Goal: Answer question/provide support: Share knowledge or assist other users

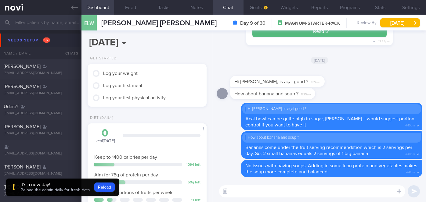
select select "8"
click at [106, 186] on button "Reload" at bounding box center [104, 187] width 20 height 9
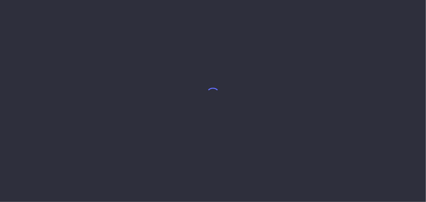
select select "8"
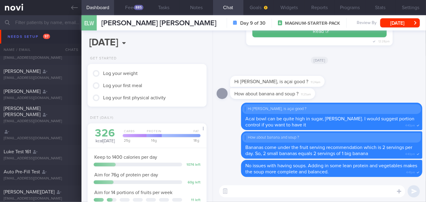
scroll to position [611, 0]
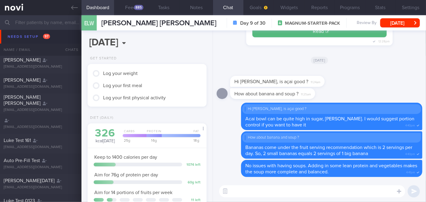
click at [31, 17] on input "text" at bounding box center [213, 22] width 426 height 15
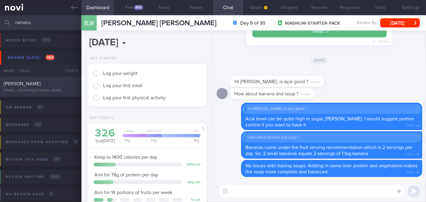
type input "ramanu"
click at [61, 87] on div "[PERSON_NAME]" at bounding box center [40, 84] width 73 height 6
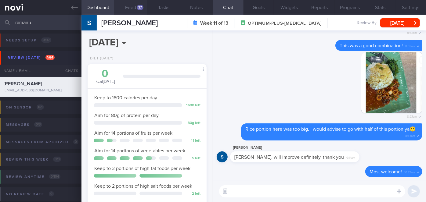
click at [126, 7] on button "Feed 37" at bounding box center [130, 7] width 33 height 15
select select "8"
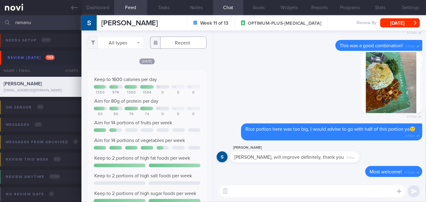
click at [172, 43] on input "text" at bounding box center [178, 43] width 56 height 12
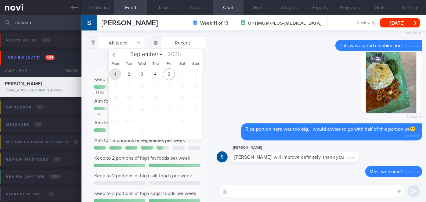
click at [117, 75] on span "1" at bounding box center [115, 74] width 12 height 12
type input "2025-09-01"
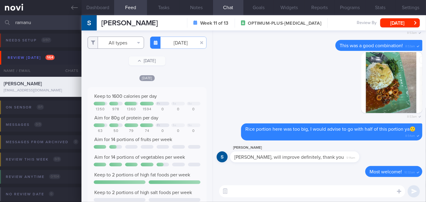
click at [115, 46] on button "All types" at bounding box center [116, 43] width 56 height 12
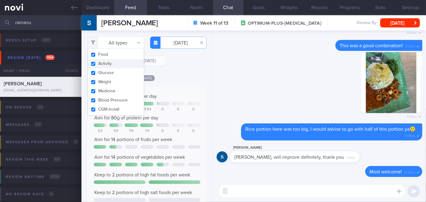
click at [112, 64] on button "Activity" at bounding box center [116, 63] width 56 height 9
checkbox input "false"
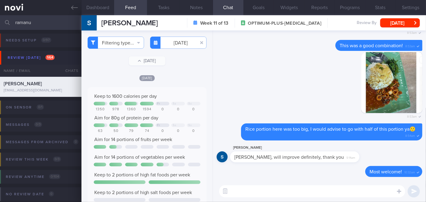
click at [176, 69] on div "Filtering type... Food Activity Glucose Weight Medicine Blood Pressure CGM Inst…" at bounding box center [147, 117] width 131 height 172
click at [176, 41] on input "2025-09-01" at bounding box center [178, 43] width 56 height 12
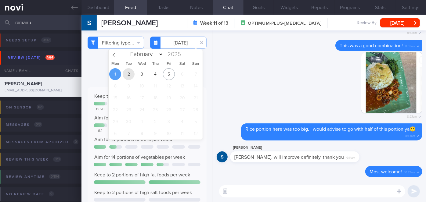
click at [130, 74] on span "2" at bounding box center [129, 74] width 12 height 12
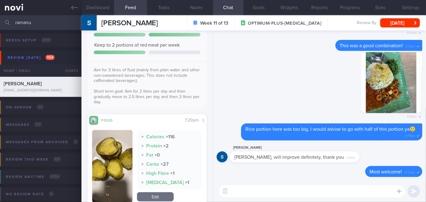
scroll to position [250, 0]
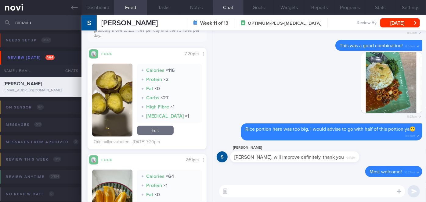
click at [113, 86] on button "button" at bounding box center [112, 100] width 40 height 73
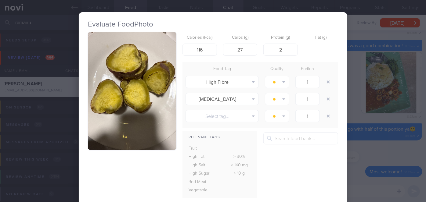
click at [113, 86] on button "button" at bounding box center [132, 91] width 89 height 118
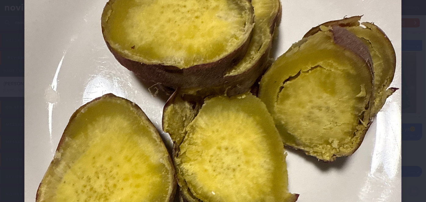
scroll to position [139, 0]
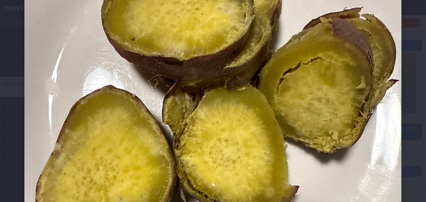
click at [407, 110] on div at bounding box center [213, 137] width 426 height 552
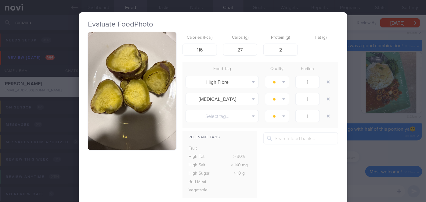
click at [407, 110] on div "Evaluate Food Photo Calories (kcal) 116 Carbs (g) 27 Protein (g) 2 Fat (g) - Fo…" at bounding box center [213, 101] width 426 height 202
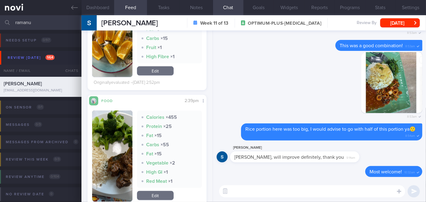
scroll to position [416, 0]
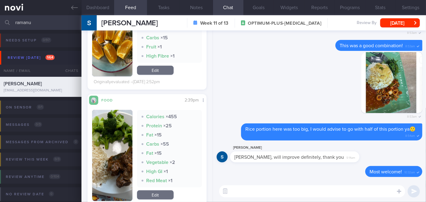
click at [127, 128] on img "button" at bounding box center [112, 155] width 40 height 91
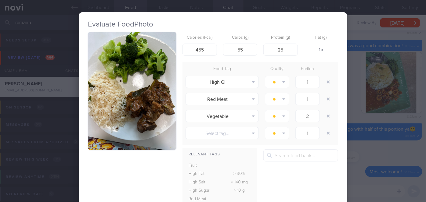
drag, startPoint x: 379, startPoint y: 150, endPoint x: 195, endPoint y: 121, distance: 186.1
click at [379, 150] on div "Evaluate Food Photo Calories (kcal) 455 Carbs (g) 55 Protein (g) 25 Fat (g) 15 …" at bounding box center [213, 101] width 426 height 202
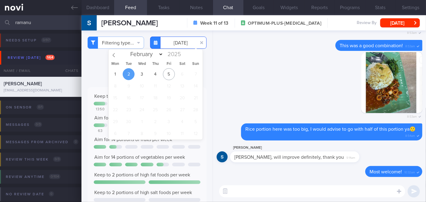
click at [175, 41] on input "2025-09-02" at bounding box center [178, 43] width 56 height 12
click at [142, 76] on span "3" at bounding box center [142, 74] width 12 height 12
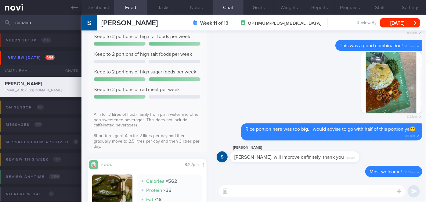
scroll to position [250, 0]
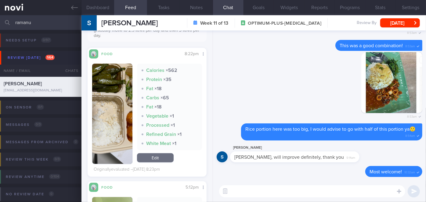
click at [119, 85] on img "button" at bounding box center [112, 114] width 40 height 100
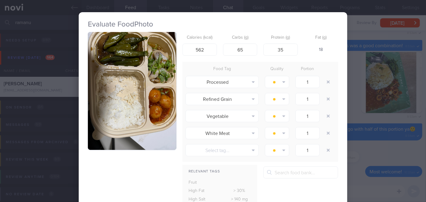
click at [373, 143] on div "Evaluate Food Photo Calories (kcal) 562 Carbs (g) 65 Protein (g) 35 Fat (g) 18 …" at bounding box center [213, 101] width 426 height 202
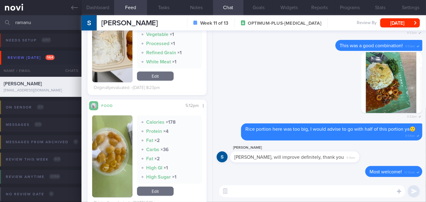
scroll to position [416, 0]
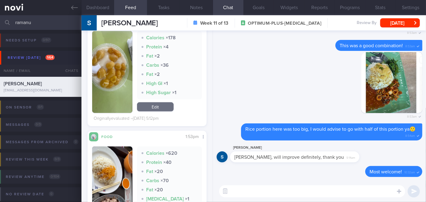
click at [111, 68] on button "button" at bounding box center [112, 72] width 40 height 82
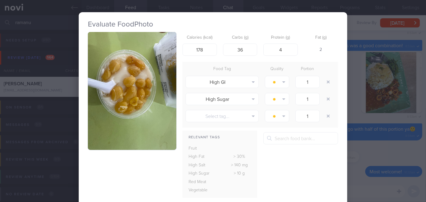
click at [358, 157] on div "Evaluate Food Photo Calories (kcal) 178 Carbs (g) 36 Protein (g) 4 Fat (g) 2 Fo…" at bounding box center [213, 101] width 426 height 202
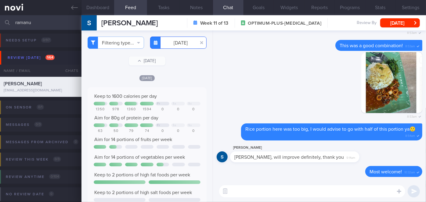
click at [173, 41] on input "2025-09-03" at bounding box center [178, 43] width 56 height 12
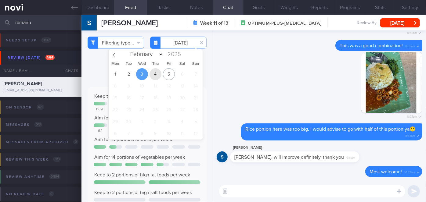
click at [159, 73] on span "4" at bounding box center [156, 74] width 12 height 12
type input "[DATE]"
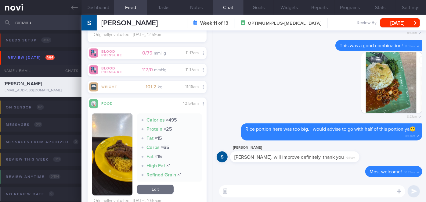
scroll to position [753, 0]
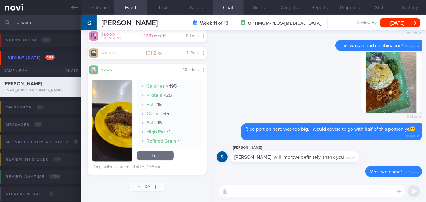
click at [262, 193] on textarea at bounding box center [312, 192] width 186 height 12
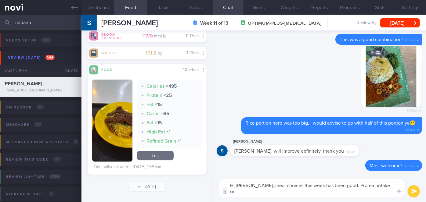
scroll to position [0, 0]
click at [302, 189] on textarea "Hi Ms Gandhimathi, meal choices this week has been good. Protein intake on Wedn…" at bounding box center [312, 189] width 186 height 18
click at [387, 193] on textarea "Hi Ms Gandhimathi, meal choices this week has been good. Protein intake on Wedn…" at bounding box center [312, 189] width 186 height 18
click at [293, 192] on textarea "Hi Ms Gandhimathi, meal choices this week has been good. Protein intake on Wedn…" at bounding box center [312, 189] width 186 height 18
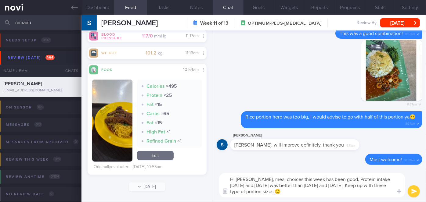
type textarea "Hi Ms Gandhimathi, meal choices this week has been good. Protein intake on Wedn…"
click at [412, 191] on button "submit" at bounding box center [414, 192] width 12 height 12
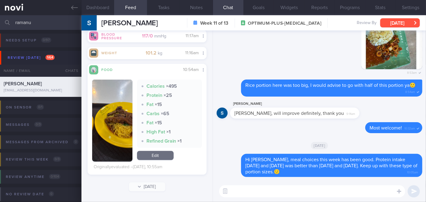
click at [391, 24] on button "Wed, 3 Sep" at bounding box center [400, 22] width 40 height 9
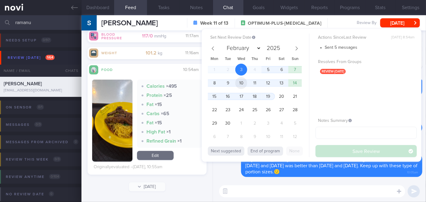
click at [241, 83] on span "10" at bounding box center [241, 83] width 12 height 12
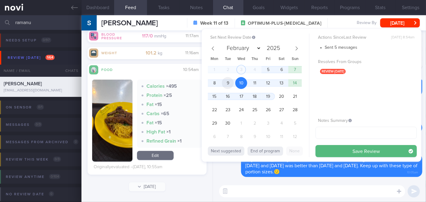
click at [226, 82] on span "9" at bounding box center [228, 83] width 12 height 12
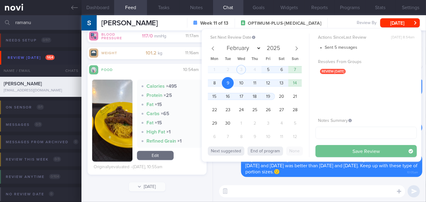
click at [336, 148] on button "Save Review" at bounding box center [366, 151] width 101 height 12
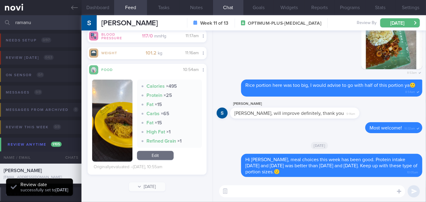
scroll to position [749, 0]
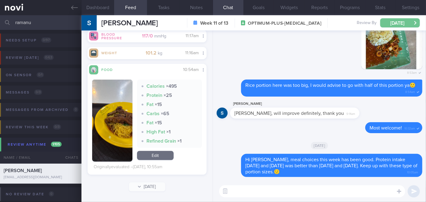
click at [399, 22] on button "[DATE]" at bounding box center [400, 22] width 40 height 9
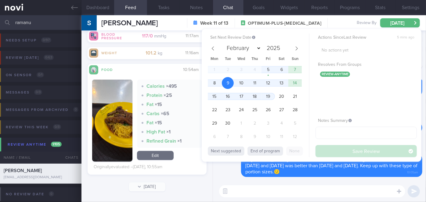
click at [233, 174] on div "Delete Hi Ms Gandhimathi, meal choices this week has been good. Protein intake …" at bounding box center [320, 165] width 206 height 23
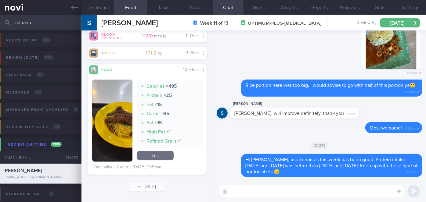
drag, startPoint x: 38, startPoint y: 23, endPoint x: 30, endPoint y: 21, distance: 7.9
click at [30, 21] on input "ramanu" at bounding box center [213, 22] width 426 height 15
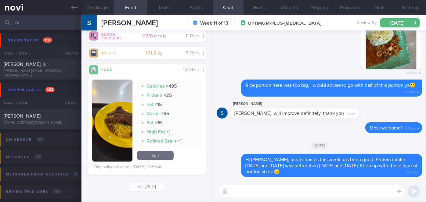
type input "r"
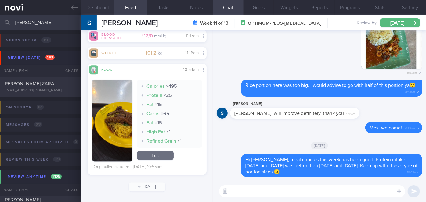
type input "trisha"
click at [70, 82] on div "[PERSON_NAME] ZARA" at bounding box center [40, 84] width 73 height 6
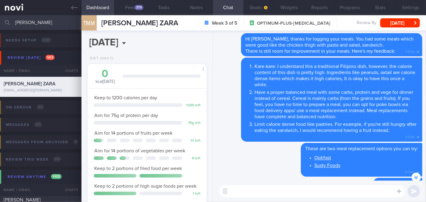
scroll to position [-333, 0]
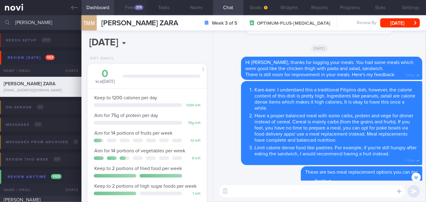
click at [138, 8] on div "379" at bounding box center [139, 7] width 9 height 5
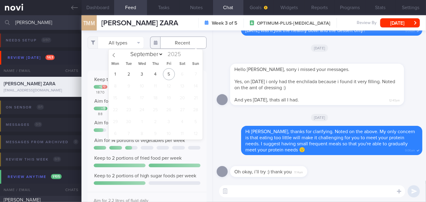
click at [177, 43] on input "text" at bounding box center [178, 43] width 56 height 12
click at [117, 73] on span "1" at bounding box center [115, 74] width 12 height 12
type input "2025-09-01"
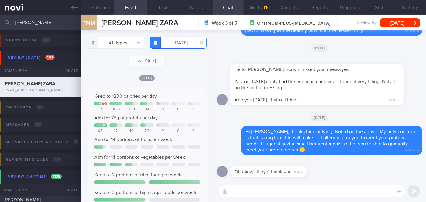
scroll to position [26, 107]
click at [114, 43] on button "All types" at bounding box center [116, 43] width 56 height 12
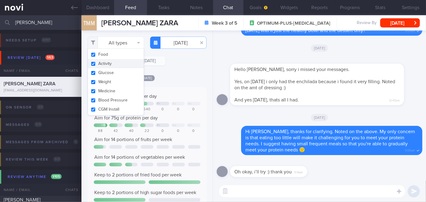
click at [109, 65] on button "Activity" at bounding box center [116, 63] width 56 height 9
checkbox input "false"
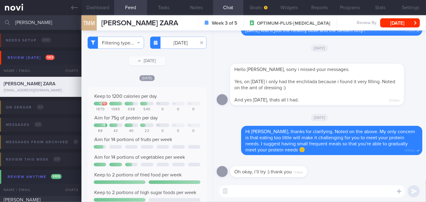
click at [168, 69] on div "Filtering type... Food Activity Glucose Weight Medicine Blood Pressure CGM Inst…" at bounding box center [147, 117] width 131 height 172
click at [175, 38] on input "2025-09-01" at bounding box center [178, 43] width 56 height 12
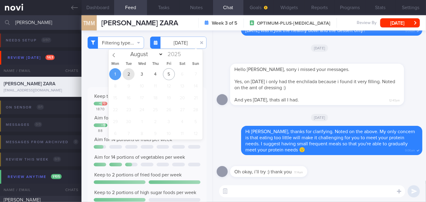
click at [132, 72] on span "2" at bounding box center [129, 74] width 12 height 12
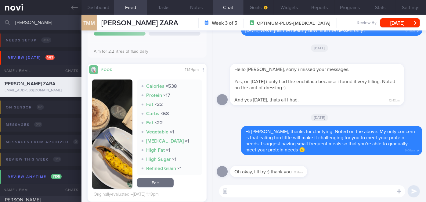
click at [117, 136] on button "button" at bounding box center [112, 135] width 40 height 110
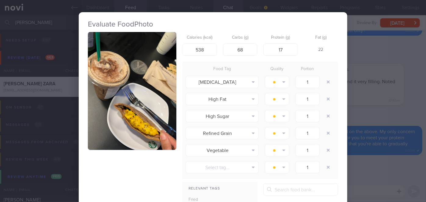
click at [120, 128] on button "button" at bounding box center [132, 91] width 89 height 118
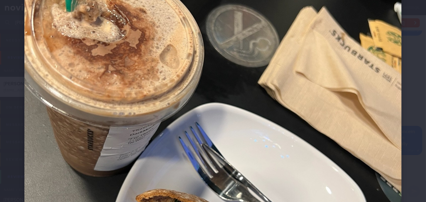
click at [412, 119] on div at bounding box center [213, 137] width 426 height 552
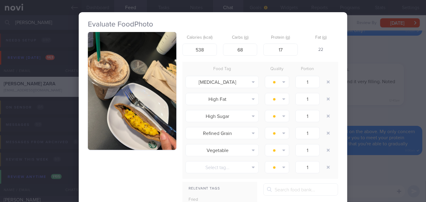
click at [359, 126] on div "Evaluate Food Photo Calories (kcal) 538 Carbs (g) 68 Protein (g) 17 Fat (g) 22 …" at bounding box center [213, 101] width 426 height 202
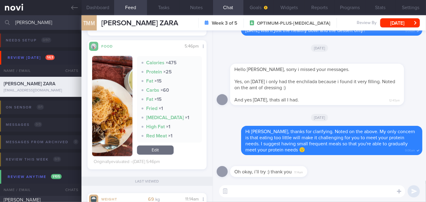
click at [110, 119] on button "button" at bounding box center [112, 106] width 40 height 100
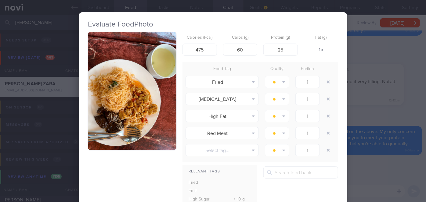
click at [383, 169] on div "Evaluate Food Photo Calories (kcal) 475 Carbs (g) 60 Protein (g) 25 Fat (g) 15 …" at bounding box center [213, 101] width 426 height 202
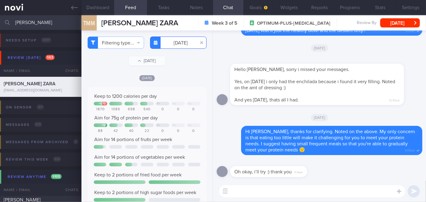
click at [167, 46] on input "2025-09-02" at bounding box center [178, 43] width 56 height 12
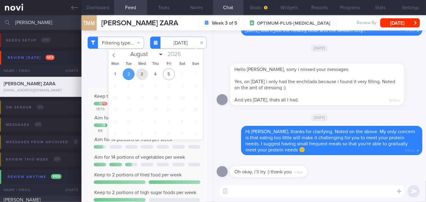
click at [144, 75] on span "3" at bounding box center [142, 74] width 12 height 12
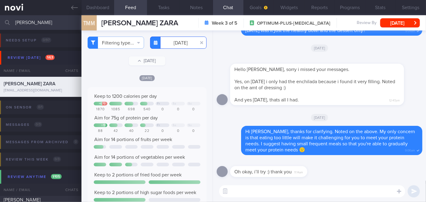
click at [178, 46] on input "2025-09-03" at bounding box center [178, 43] width 56 height 12
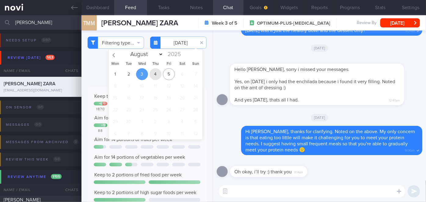
drag, startPoint x: 155, startPoint y: 74, endPoint x: 153, endPoint y: 86, distance: 11.4
click at [155, 74] on span "4" at bounding box center [156, 74] width 12 height 12
type input "[DATE]"
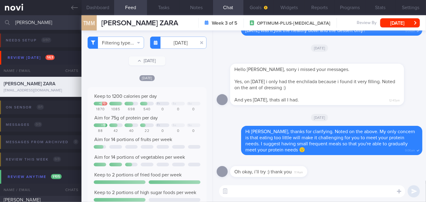
click at [233, 195] on textarea at bounding box center [312, 192] width 186 height 12
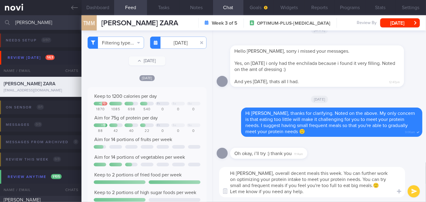
type textarea "Hi Trisha, overall decent meals this week. You can further work on optimizing y…"
click at [417, 195] on button "submit" at bounding box center [414, 192] width 12 height 12
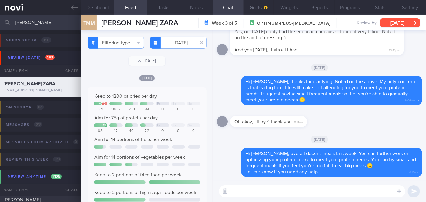
click at [405, 20] on button "Wed, 3 Sep" at bounding box center [400, 22] width 40 height 9
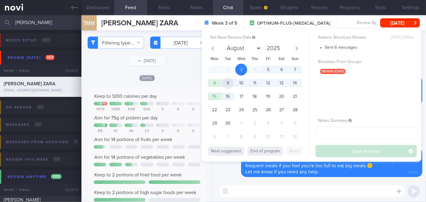
click at [228, 83] on span "9" at bounding box center [228, 83] width 12 height 12
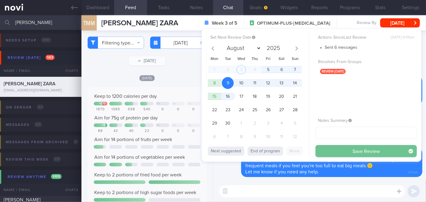
click at [325, 151] on button "Save Review" at bounding box center [366, 151] width 101 height 12
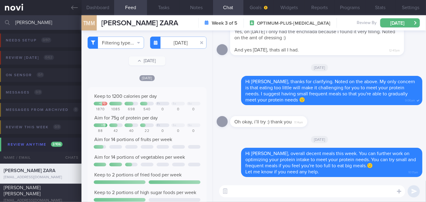
click at [262, 193] on textarea at bounding box center [312, 192] width 186 height 12
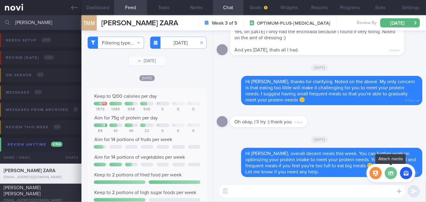
click at [395, 176] on label at bounding box center [391, 173] width 12 height 12
click at [0, 0] on input "file" at bounding box center [0, 0] width 0 height 0
click at [378, 173] on button "button" at bounding box center [376, 173] width 12 height 12
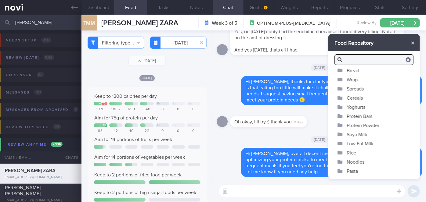
click at [362, 107] on button "Yoghurts" at bounding box center [375, 107] width 92 height 9
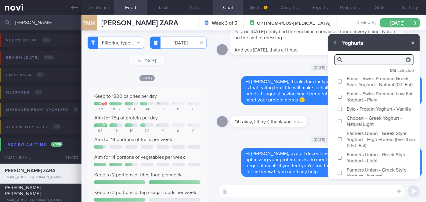
click at [342, 123] on input "Chobani - Greek Yoghurt - Natural Light" at bounding box center [340, 121] width 5 height 4
checkbox input "true"
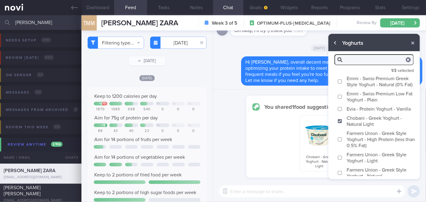
click at [337, 45] on button "button" at bounding box center [335, 43] width 11 height 11
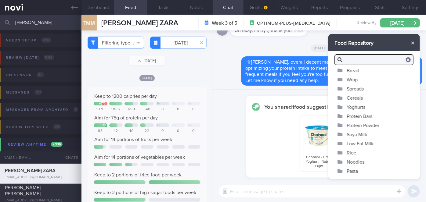
click at [363, 131] on button "Soya Milk" at bounding box center [375, 134] width 92 height 9
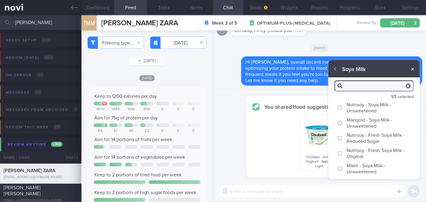
click at [340, 123] on input "Marigold - Soya Milk - Unsweetened" at bounding box center [340, 123] width 5 height 4
checkbox input "true"
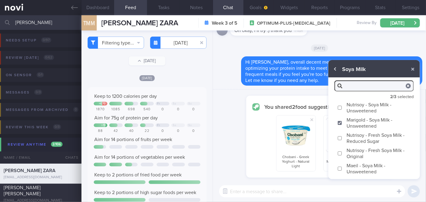
click at [335, 72] on button "button" at bounding box center [335, 69] width 11 height 11
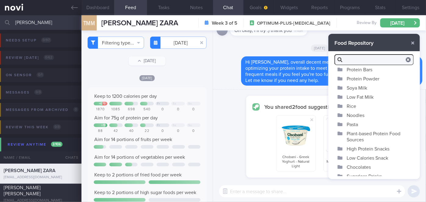
scroll to position [51, 0]
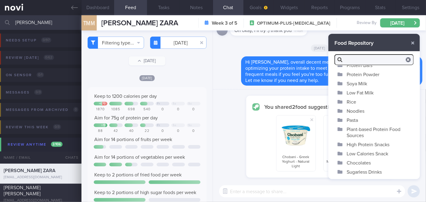
click at [366, 146] on button "High Protein Snacks" at bounding box center [375, 144] width 92 height 9
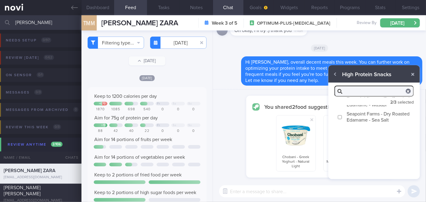
scroll to position [0, 0]
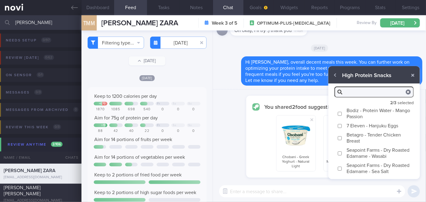
click at [337, 115] on label "Bodiz - Protein Water - Mango Passion" at bounding box center [375, 113] width 92 height 15
click at [338, 115] on input "Bodiz - Protein Water - Mango Passion" at bounding box center [340, 114] width 5 height 4
checkbox input "true"
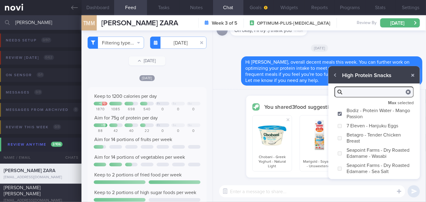
click at [313, 189] on textarea at bounding box center [312, 192] width 186 height 12
type textarea "These are some high protein snack options"
checkbox input "false"
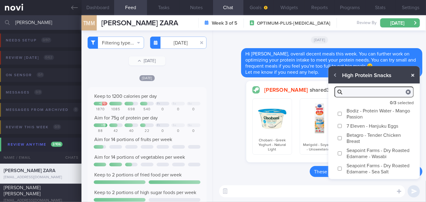
click at [413, 76] on button "button" at bounding box center [413, 75] width 11 height 11
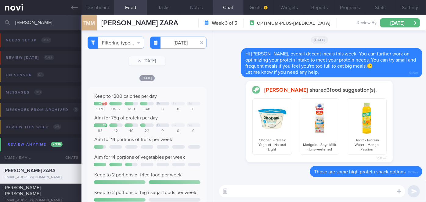
drag, startPoint x: 104, startPoint y: 11, endPoint x: 122, endPoint y: 45, distance: 38.2
click at [104, 11] on button "Dashboard" at bounding box center [98, 7] width 33 height 15
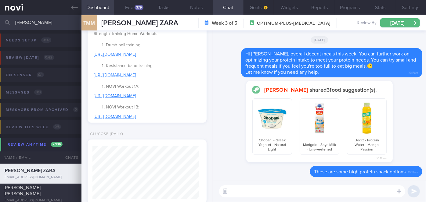
scroll to position [263, 0]
click at [58, 25] on input "trisha" at bounding box center [213, 22] width 426 height 15
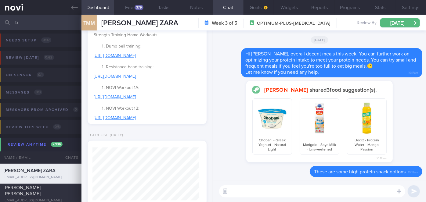
type input "t"
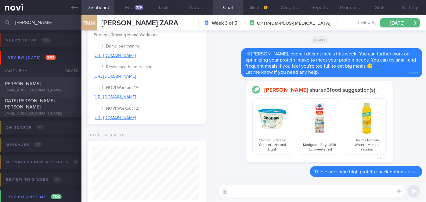
type input "mary"
click at [42, 84] on div "[PERSON_NAME]" at bounding box center [40, 84] width 73 height 6
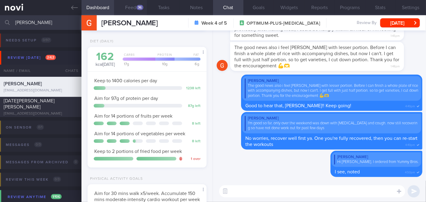
click at [140, 7] on div "36" at bounding box center [139, 7] width 7 height 5
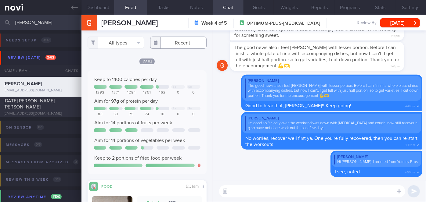
click at [164, 42] on input "text" at bounding box center [178, 43] width 56 height 12
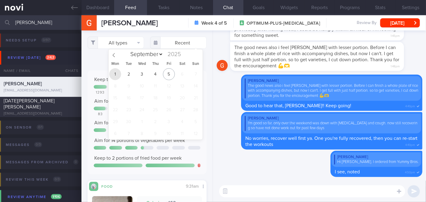
click at [118, 76] on span "1" at bounding box center [115, 74] width 12 height 12
type input "2025-09-01"
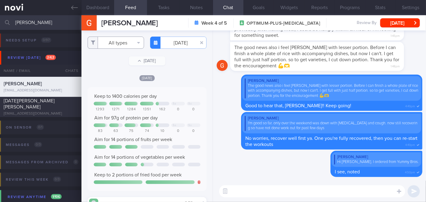
click at [115, 45] on button "All types" at bounding box center [116, 43] width 56 height 12
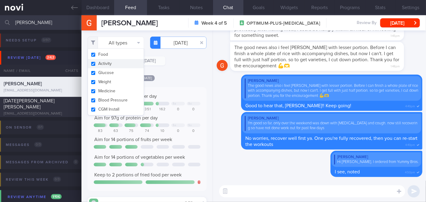
click at [108, 64] on button "Activity" at bounding box center [116, 63] width 56 height 9
checkbox input "false"
click at [173, 69] on div "Filtering type... Food Activity Glucose Weight Medicine Blood Pressure CGM Inst…" at bounding box center [147, 117] width 131 height 172
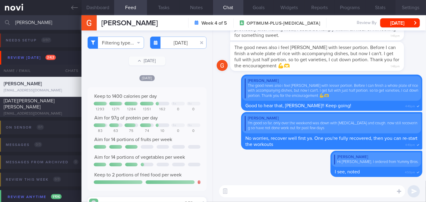
click at [406, 8] on button "Settings" at bounding box center [411, 7] width 31 height 15
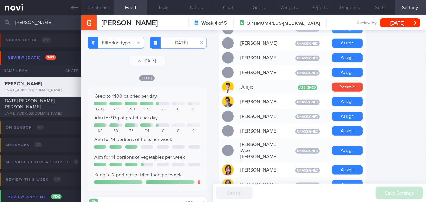
scroll to position [295, 0]
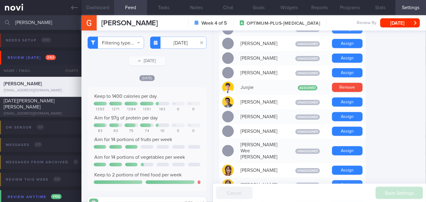
click at [103, 7] on button "Dashboard" at bounding box center [98, 7] width 33 height 15
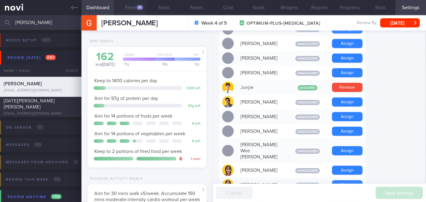
click at [130, 5] on button "Feed 36" at bounding box center [130, 7] width 33 height 15
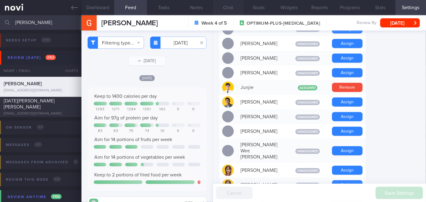
click at [227, 5] on button "Chat" at bounding box center [228, 7] width 31 height 15
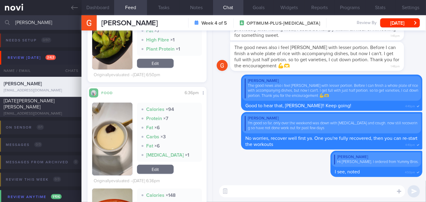
scroll to position [361, 0]
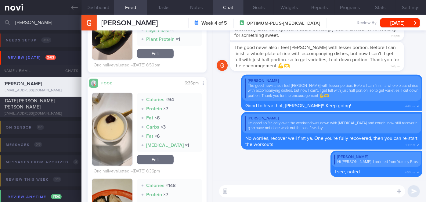
click at [115, 114] on button "button" at bounding box center [112, 129] width 40 height 73
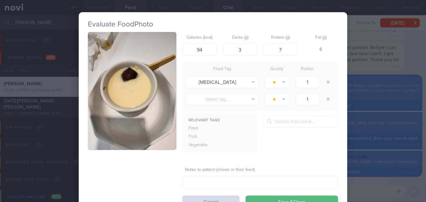
click at [354, 126] on div "Evaluate Food Photo Calories (kcal) 94 Carbs (g) 3 Protein (g) 7 Fat (g) 6 Food…" at bounding box center [213, 101] width 426 height 202
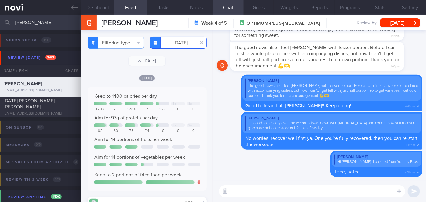
click at [169, 43] on input "2025-09-01" at bounding box center [178, 43] width 56 height 12
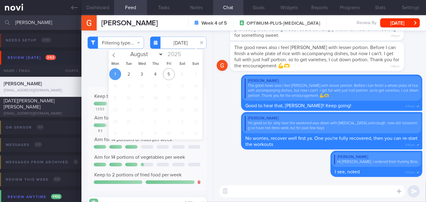
click at [135, 73] on div "1 2 3 4 5 6 7 8 9 10 11 12 13 14 15 16 17 18 19 20 21 22 23 24 25 26 27 28 29 3…" at bounding box center [156, 103] width 94 height 71
click at [129, 75] on span "2" at bounding box center [129, 74] width 12 height 12
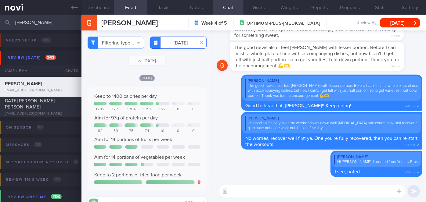
click at [176, 41] on input "2025-09-02" at bounding box center [178, 43] width 56 height 12
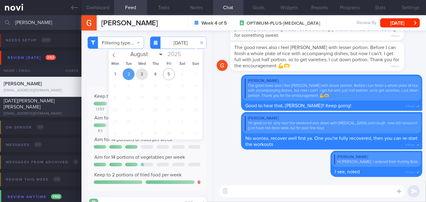
click at [144, 76] on span "3" at bounding box center [142, 74] width 12 height 12
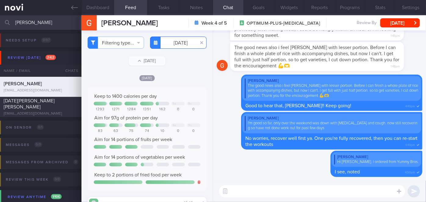
click at [175, 42] on input "2025-09-03" at bounding box center [178, 43] width 56 height 12
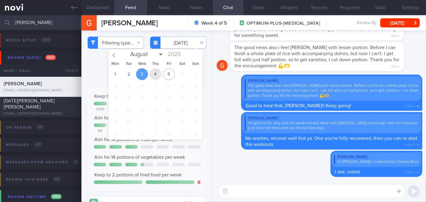
click at [157, 74] on span "4" at bounding box center [156, 74] width 12 height 12
type input "[DATE]"
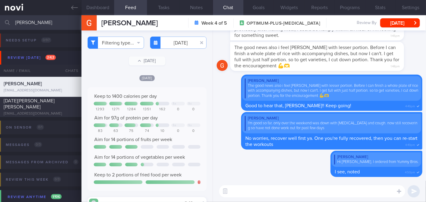
click at [246, 195] on textarea at bounding box center [312, 192] width 186 height 12
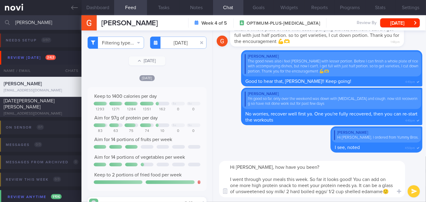
type textarea "Hi Mary, how have you been? I went through your meals this week. So far it look…"
drag, startPoint x: 417, startPoint y: 192, endPoint x: 407, endPoint y: 64, distance: 128.3
click at [418, 192] on button "submit" at bounding box center [414, 192] width 12 height 12
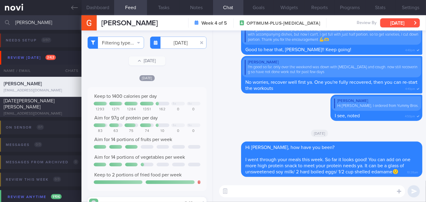
click at [406, 25] on button "Wed, 3 Sep" at bounding box center [400, 22] width 40 height 9
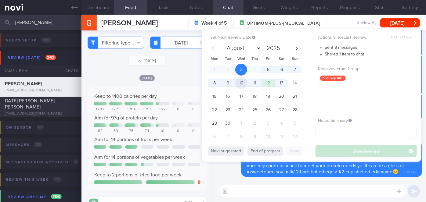
click at [235, 84] on span "10" at bounding box center [241, 83] width 12 height 12
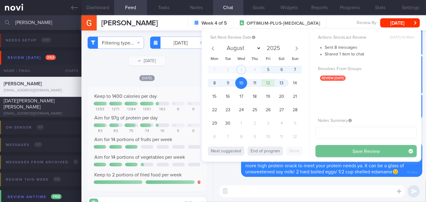
click at [349, 150] on button "Save Review" at bounding box center [366, 151] width 101 height 12
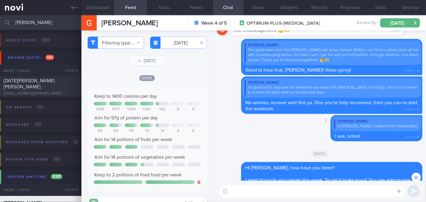
scroll to position [-139, 0]
